Goal: Task Accomplishment & Management: Use online tool/utility

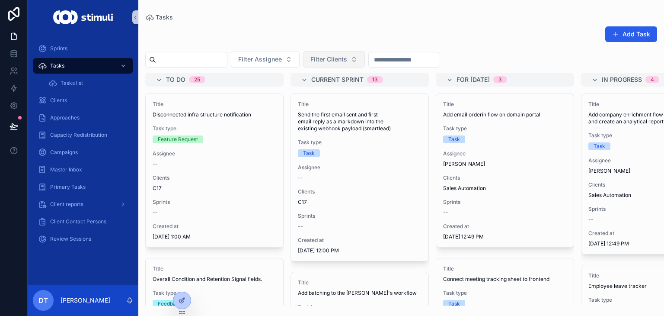
click at [347, 55] on span "Filter Clients" at bounding box center [329, 59] width 37 height 9
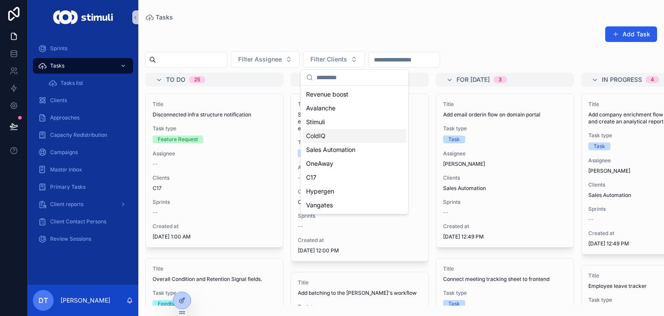
click at [317, 134] on span "ColdIQ" at bounding box center [315, 135] width 19 height 9
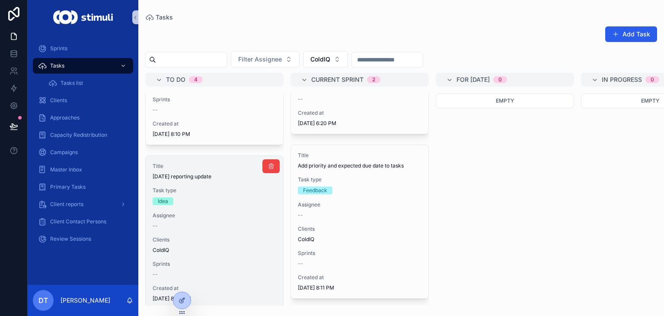
scroll to position [130, 0]
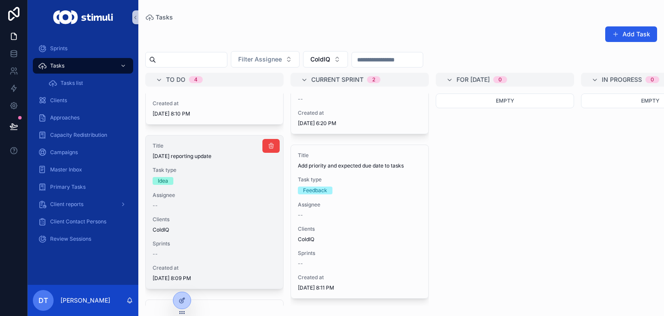
click at [199, 179] on div "Idea" at bounding box center [215, 181] width 124 height 8
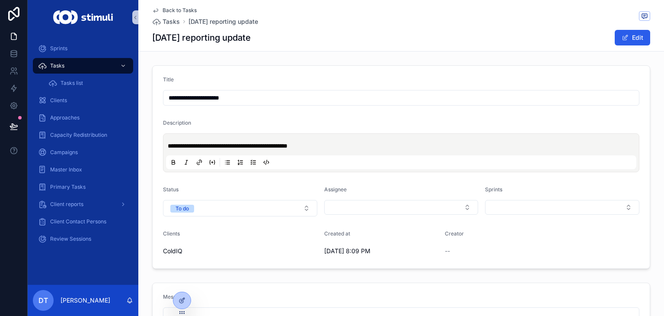
click at [170, 9] on span "Back to Tasks" at bounding box center [180, 10] width 34 height 7
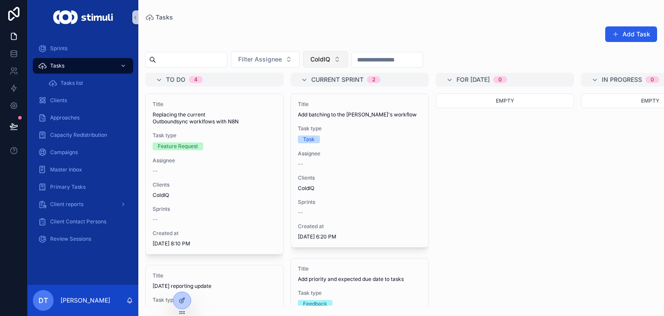
click at [348, 54] on button "ColdIQ" at bounding box center [325, 59] width 45 height 16
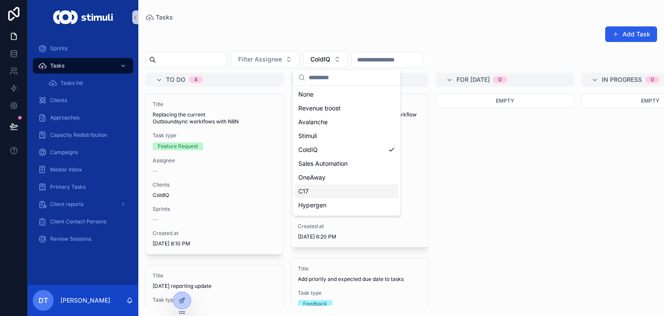
click at [329, 193] on div "C17" at bounding box center [347, 191] width 104 height 14
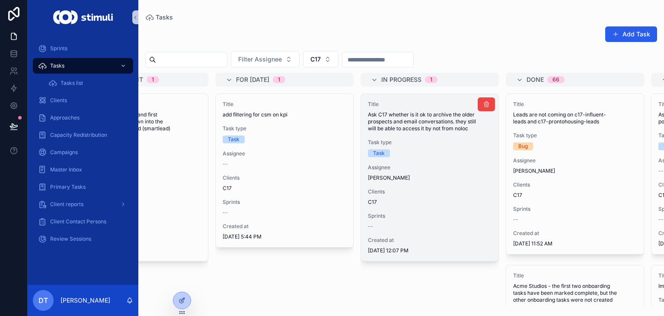
scroll to position [0, 219]
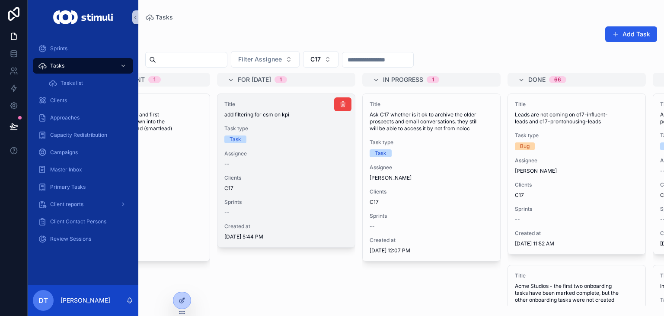
click at [294, 180] on span "Clients" at bounding box center [286, 177] width 124 height 7
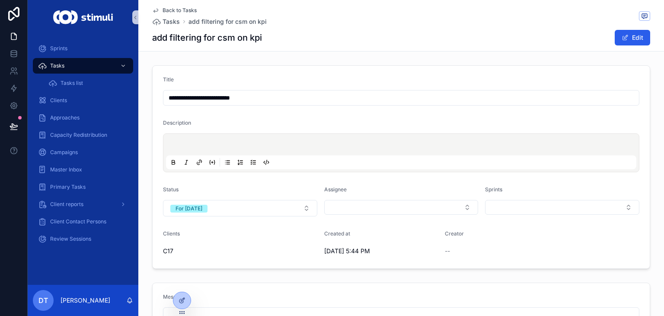
click at [177, 7] on span "Back to Tasks" at bounding box center [180, 10] width 34 height 7
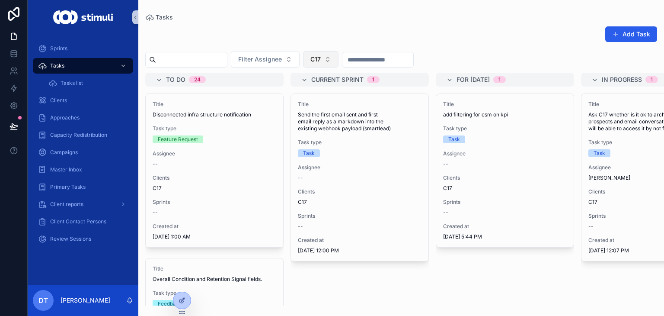
click at [326, 58] on button "C17" at bounding box center [320, 59] width 35 height 16
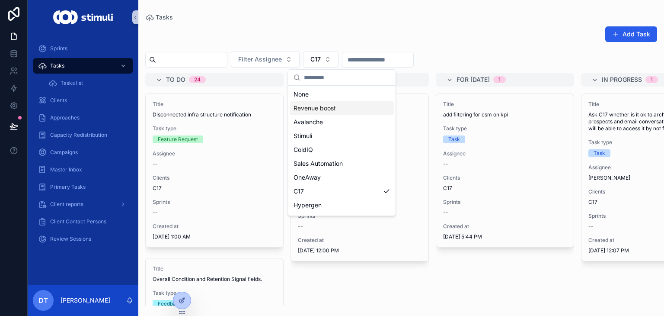
scroll to position [12, 0]
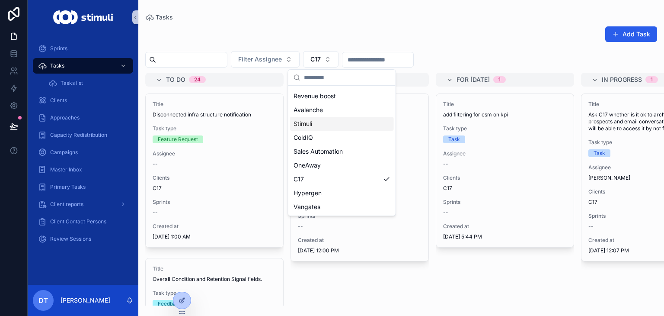
click at [305, 112] on span "Avalanche" at bounding box center [308, 110] width 29 height 9
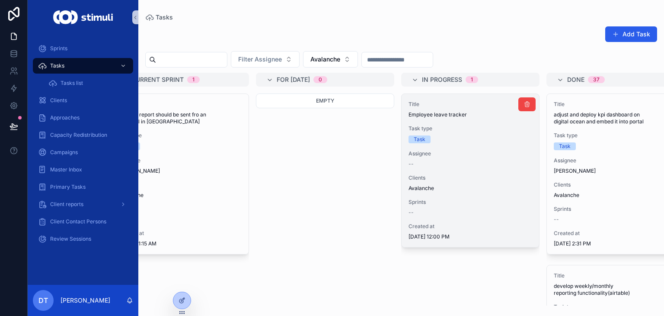
scroll to position [0, 180]
click at [464, 160] on div "--" at bounding box center [471, 163] width 124 height 7
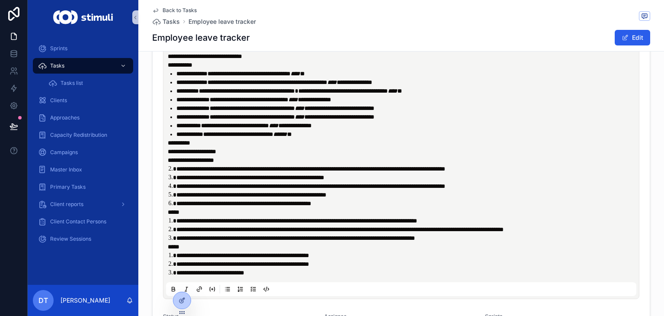
scroll to position [130, 0]
